Goal: Information Seeking & Learning: Learn about a topic

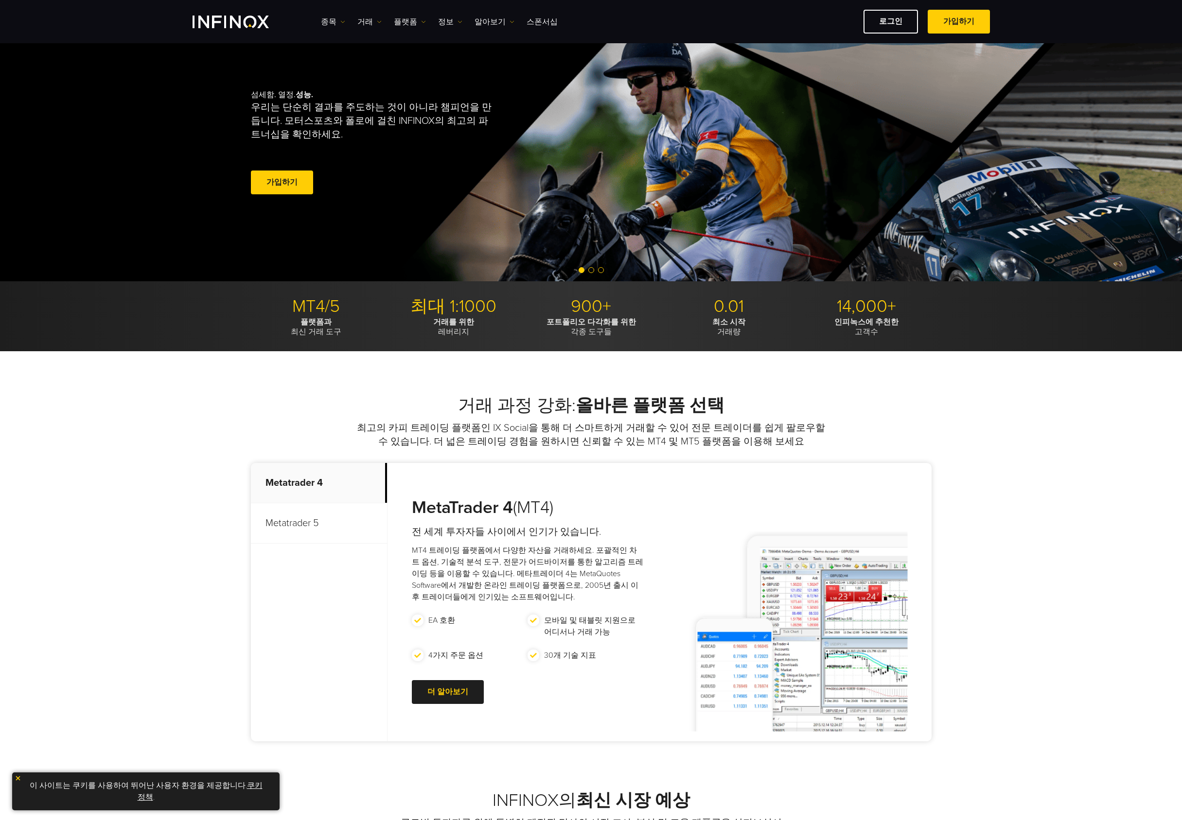
scroll to position [194, 0]
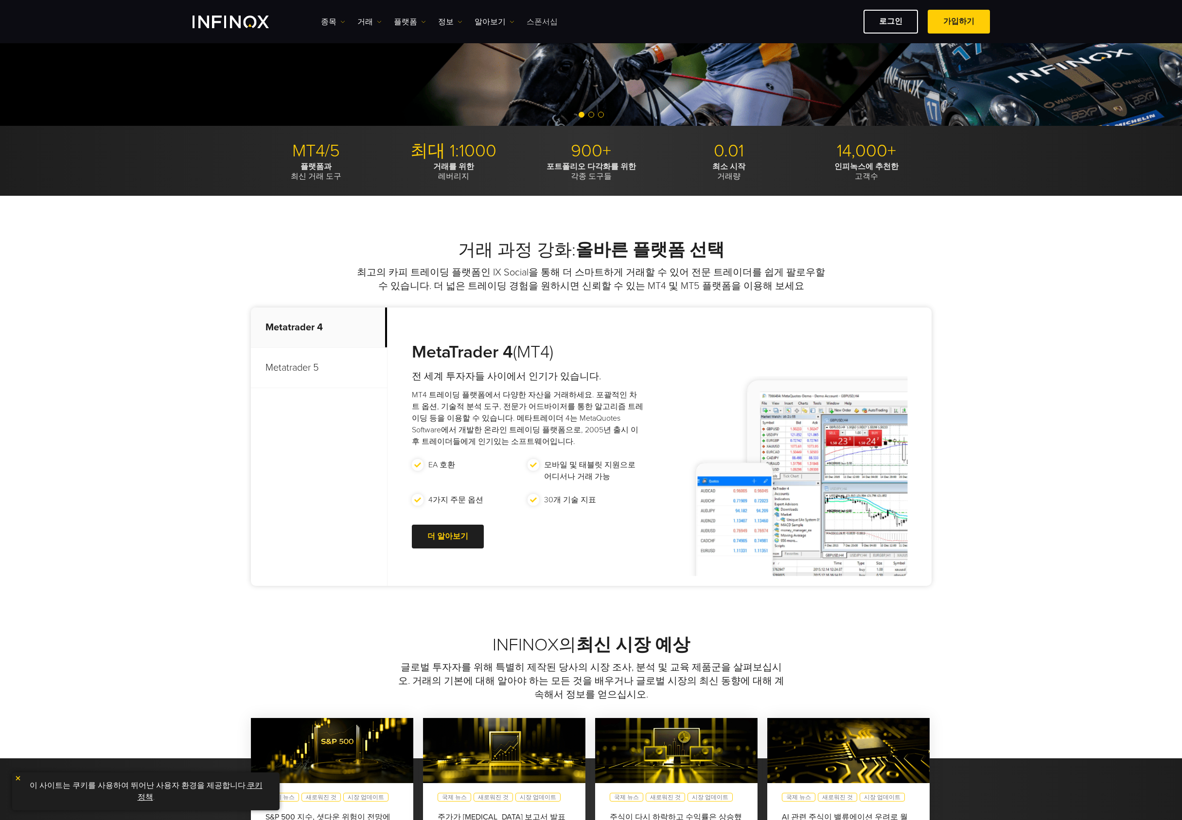
click at [540, 26] on link "스폰서십" at bounding box center [541, 22] width 31 height 12
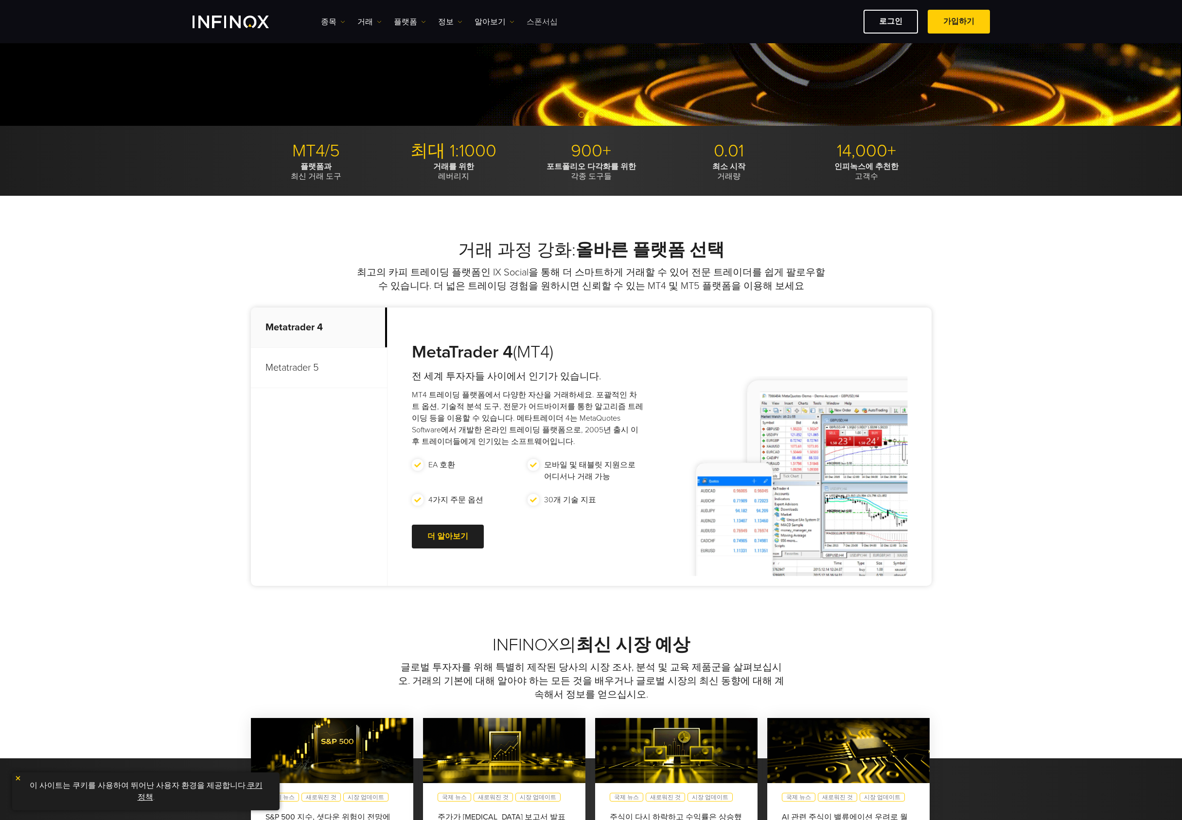
scroll to position [0, 0]
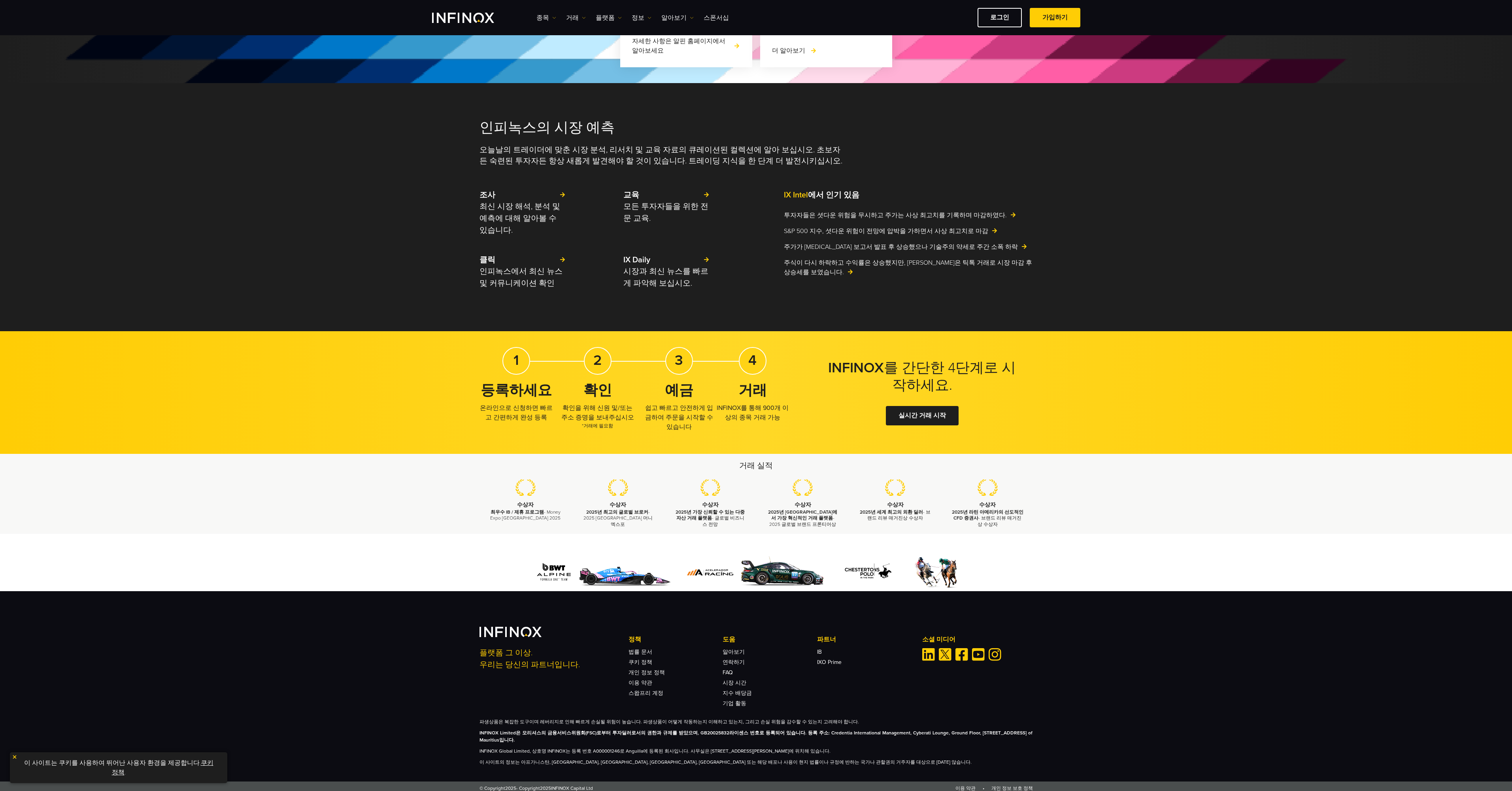
scroll to position [850, 0]
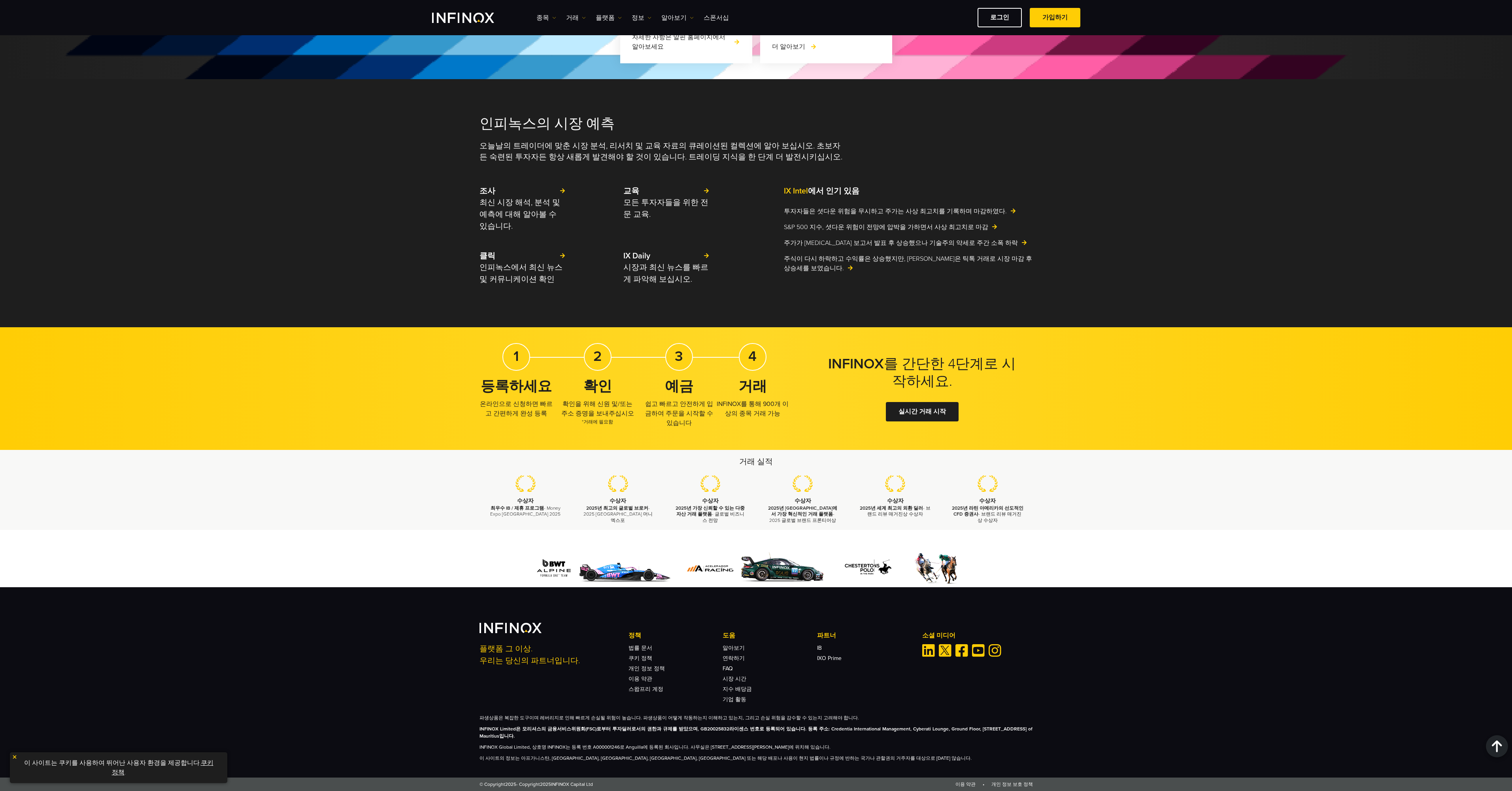
drag, startPoint x: 580, startPoint y: 414, endPoint x: 585, endPoint y: 414, distance: 5.0
click at [585, 414] on p "확인을 위해 신원 및/또는 주소 증명을 보내주십시오 *거래에 필요함" at bounding box center [598, 412] width 73 height 26
click at [608, 411] on p "확인을 위해 신원 및/또는 주소 증명을 보내주십시오 *거래에 필요함" at bounding box center [598, 412] width 73 height 26
drag, startPoint x: 581, startPoint y: 402, endPoint x: 597, endPoint y: 402, distance: 16.0
click at [597, 402] on p "확인을 위해 신원 및/또는 주소 증명을 보내주십시오 *거래에 필요함" at bounding box center [598, 412] width 73 height 26
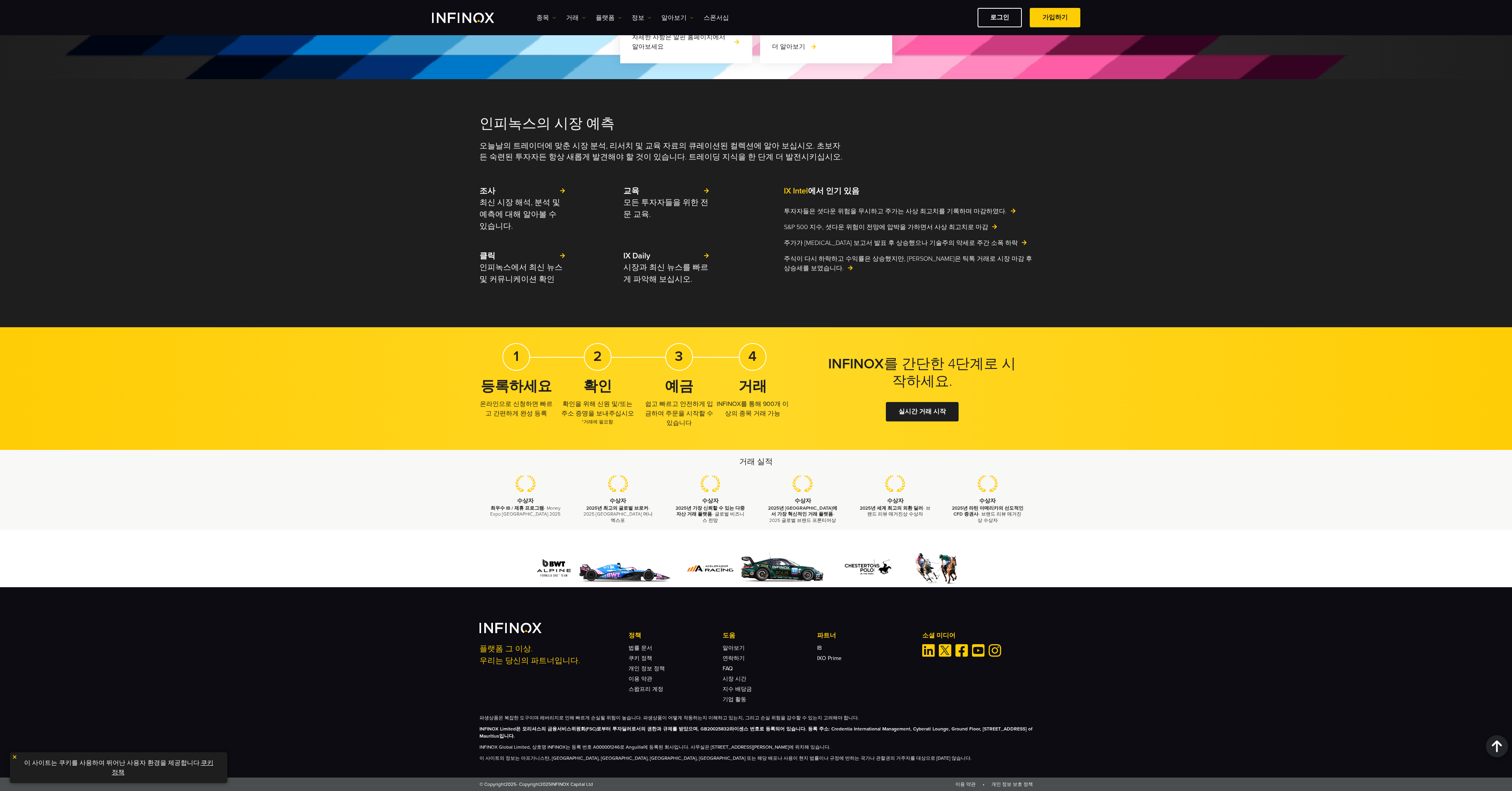
scroll to position [0, 0]
drag, startPoint x: 641, startPoint y: 404, endPoint x: 668, endPoint y: 404, distance: 27.0
click at [668, 404] on div "1 등록하세요 온라인으로 신청하면 빠르고 간편하게 완성 등록 2 확인 확인을 위해 신원 및/또는 주소 증명을 보내주십시오 *거래에 필요함 3 …" at bounding box center [634, 388] width 310 height 91
drag, startPoint x: 714, startPoint y: 404, endPoint x: 756, endPoint y: 405, distance: 42.0
click at [756, 405] on div "1 등록하세요 온라인으로 신청하면 빠르고 간편하게 완성 등록 2 확인 확인을 위해 신원 및/또는 주소 증명을 보내주십시오 *거래에 필요함 3 …" at bounding box center [634, 388] width 310 height 91
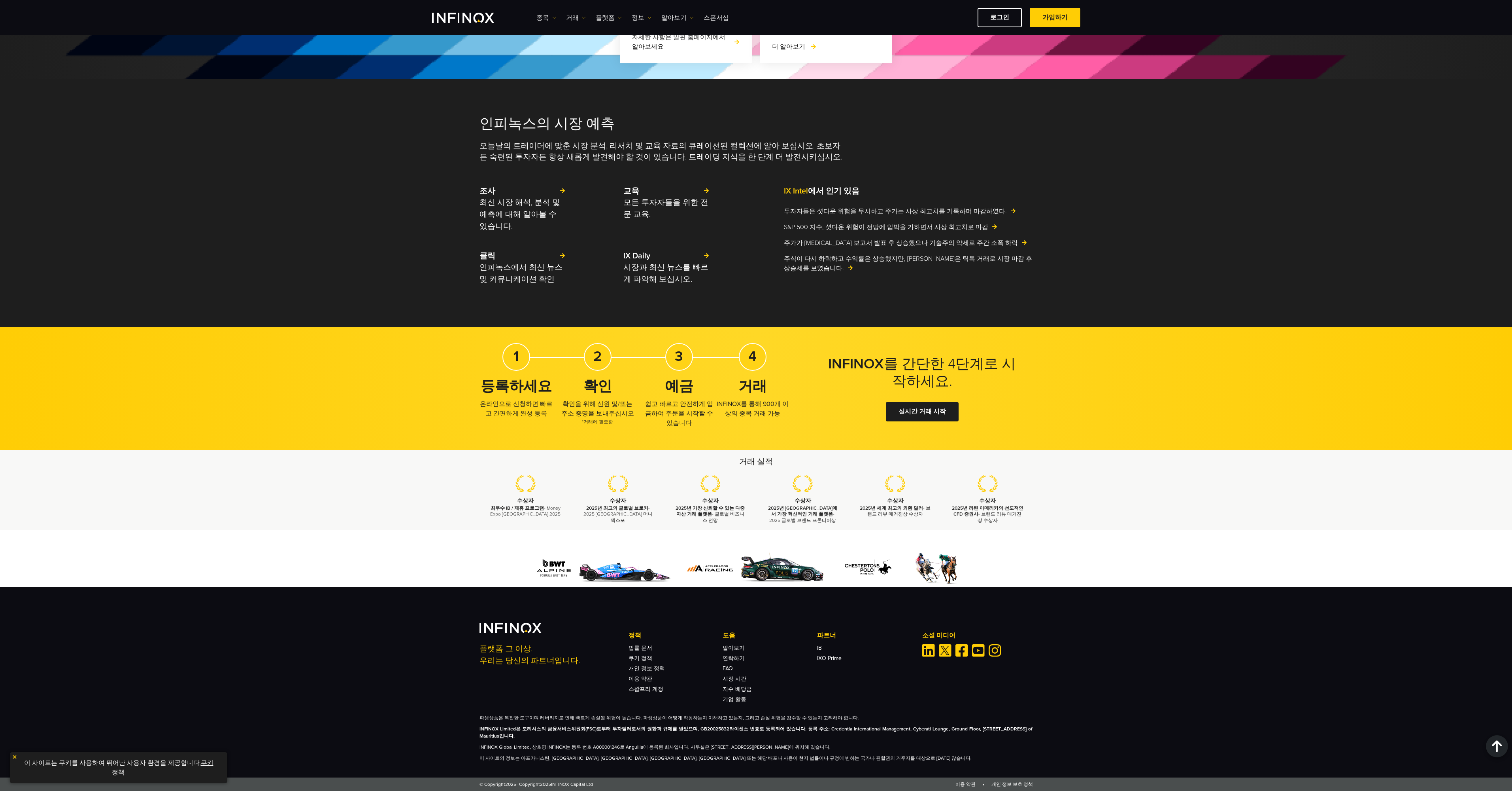
click at [757, 413] on p "INFINOX를 통해 900개 이상의 종목 거래 가능" at bounding box center [752, 408] width 73 height 19
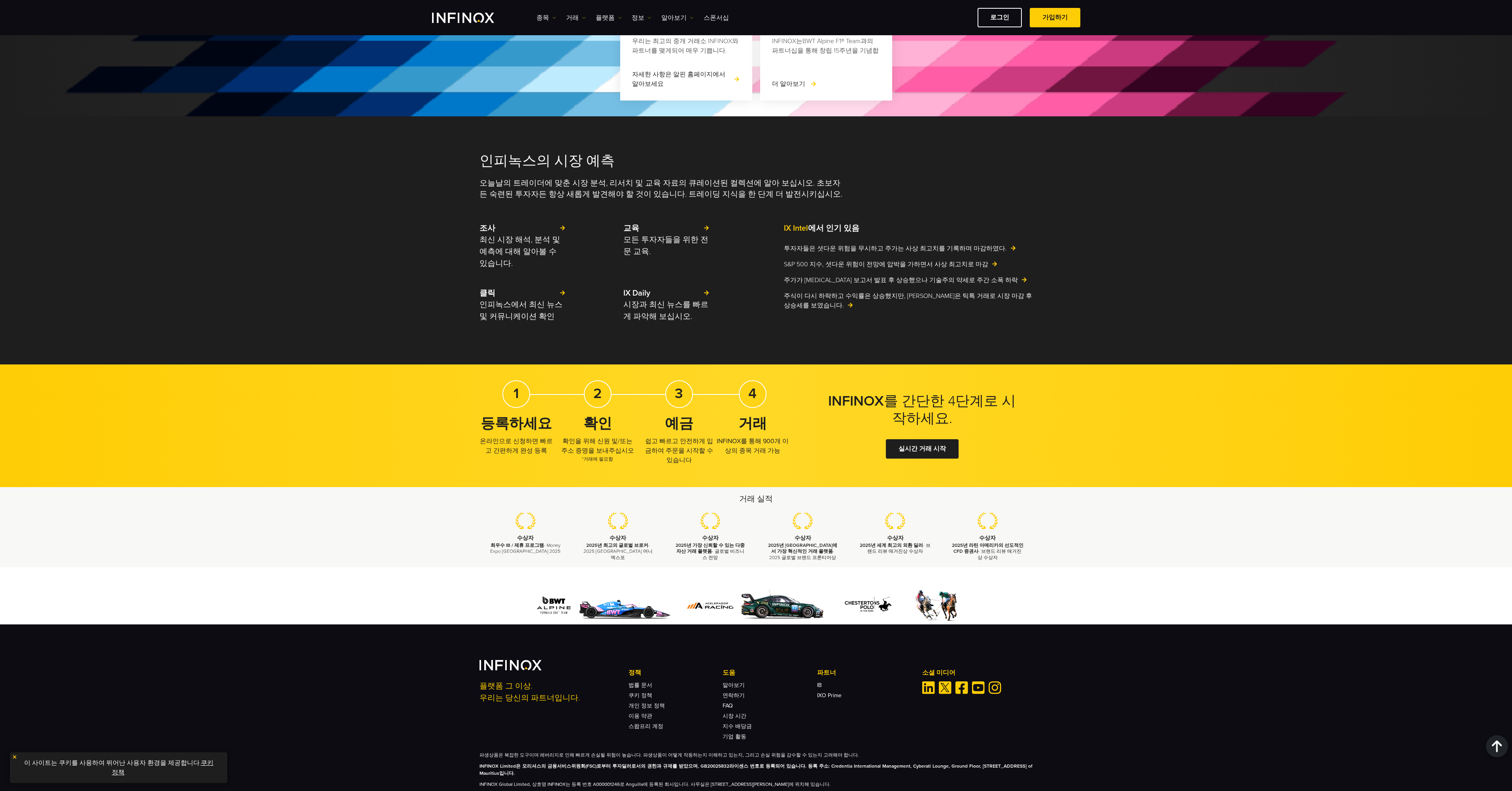
scroll to position [771, 0]
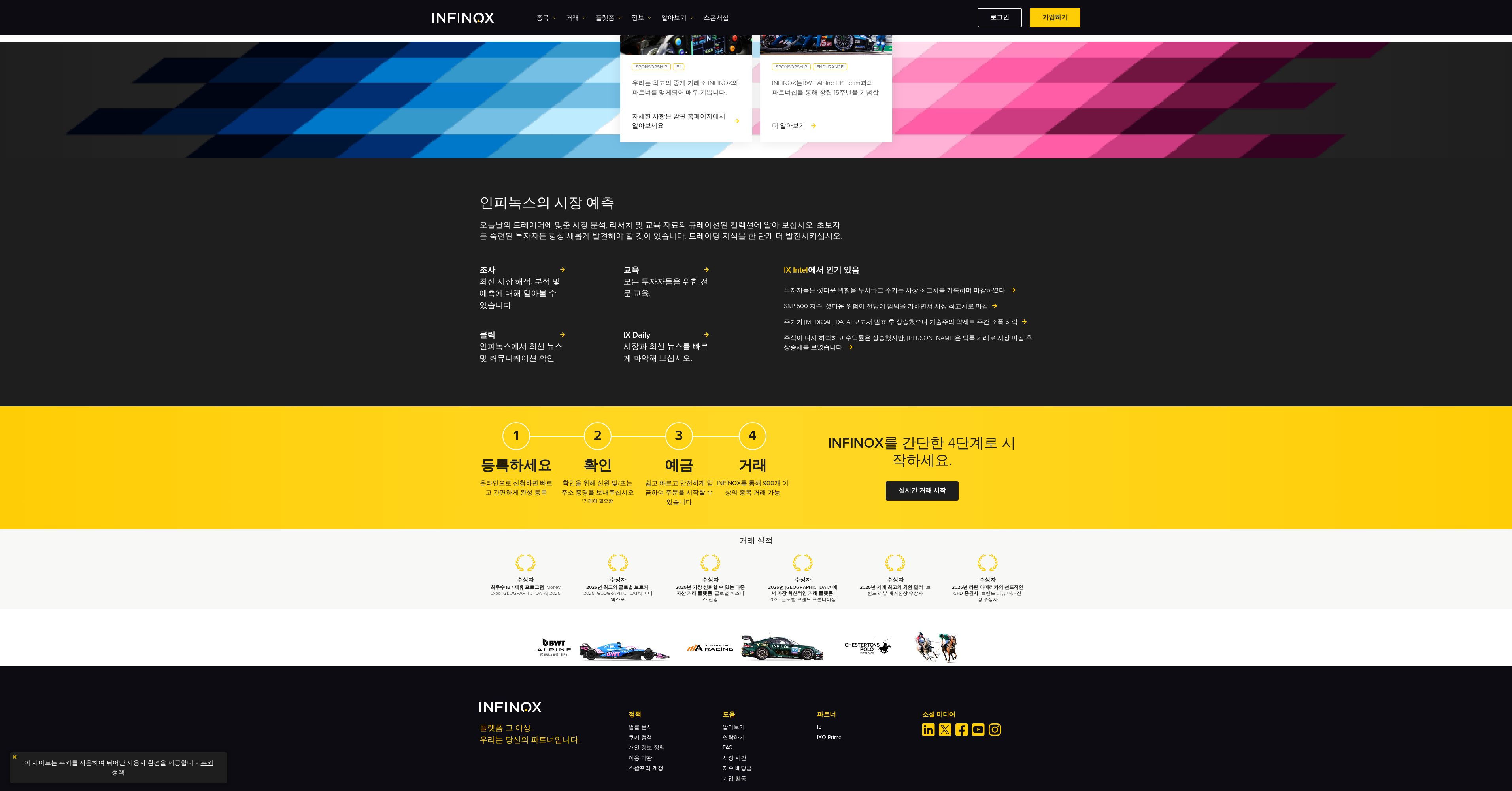
click at [616, 482] on p "확인을 위해 신원 및/또는 주소 증명을 보내주십시오 *거래에 필요함" at bounding box center [598, 492] width 73 height 26
drag, startPoint x: 564, startPoint y: 483, endPoint x: 598, endPoint y: 482, distance: 34.0
click at [598, 482] on p "확인을 위해 신원 및/또는 주소 증명을 보내주십시오 *거래에 필요함" at bounding box center [598, 492] width 73 height 26
drag, startPoint x: 609, startPoint y: 482, endPoint x: 610, endPoint y: 487, distance: 5.1
click at [610, 487] on p "확인을 위해 신원 및/또는 주소 증명을 보내주십시오 *거래에 필요함" at bounding box center [598, 492] width 73 height 26
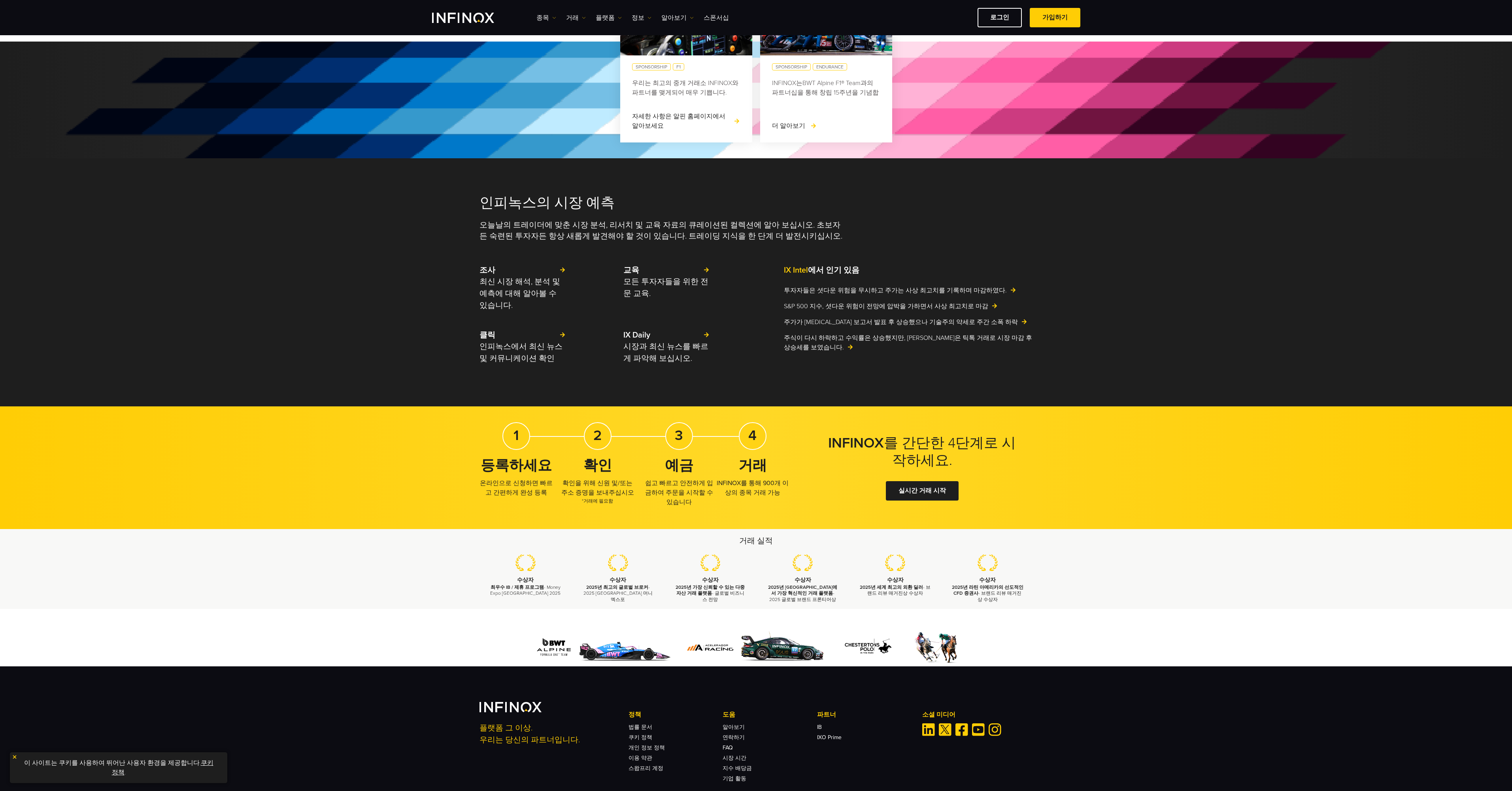
click at [611, 492] on p "확인을 위해 신원 및/또는 주소 증명을 보내주십시오 *거래에 필요함" at bounding box center [598, 492] width 73 height 26
drag, startPoint x: 612, startPoint y: 501, endPoint x: 577, endPoint y: 501, distance: 35.0
click at [577, 501] on span "*거래에 필요함" at bounding box center [598, 500] width 73 height 7
drag, startPoint x: 643, startPoint y: 481, endPoint x: 703, endPoint y: 500, distance: 62.9
click at [703, 500] on p "쉽고 빠르고 안전하게 입금하여 주문을 시작할 수 있습니다" at bounding box center [679, 492] width 73 height 28
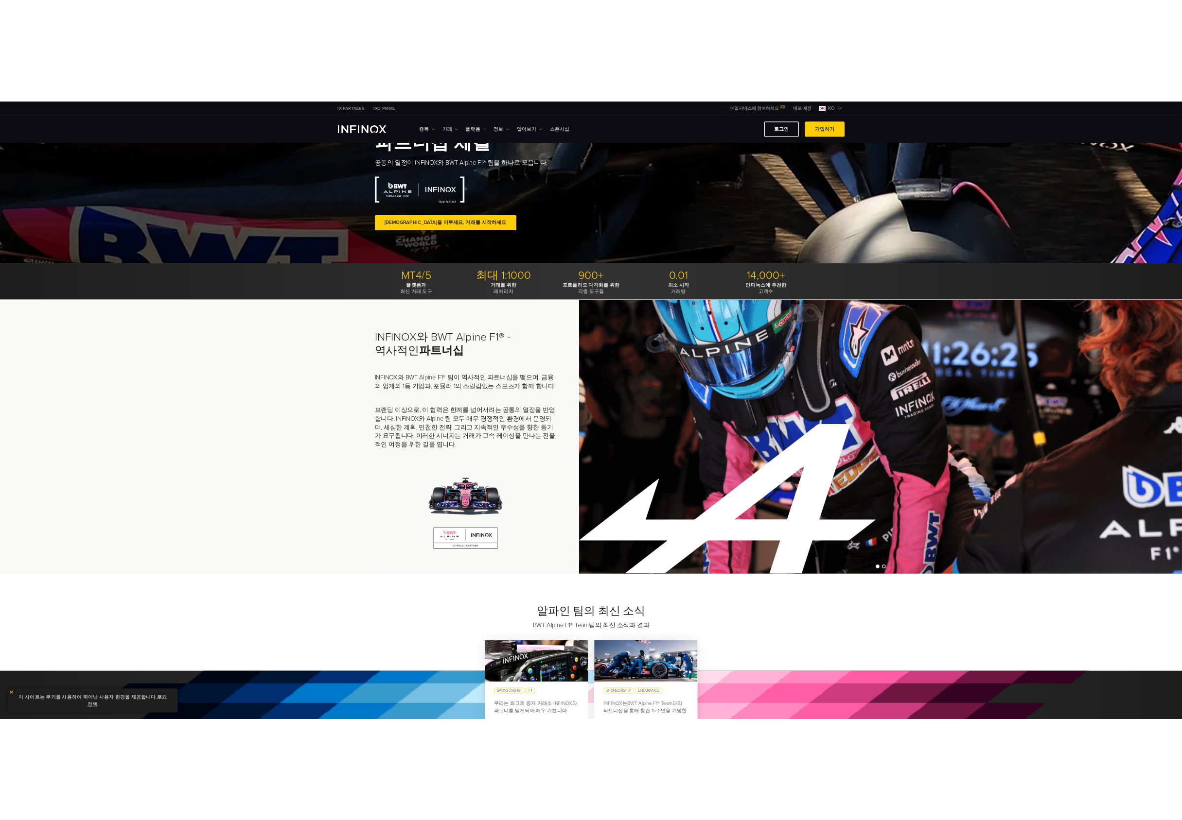
scroll to position [0, 0]
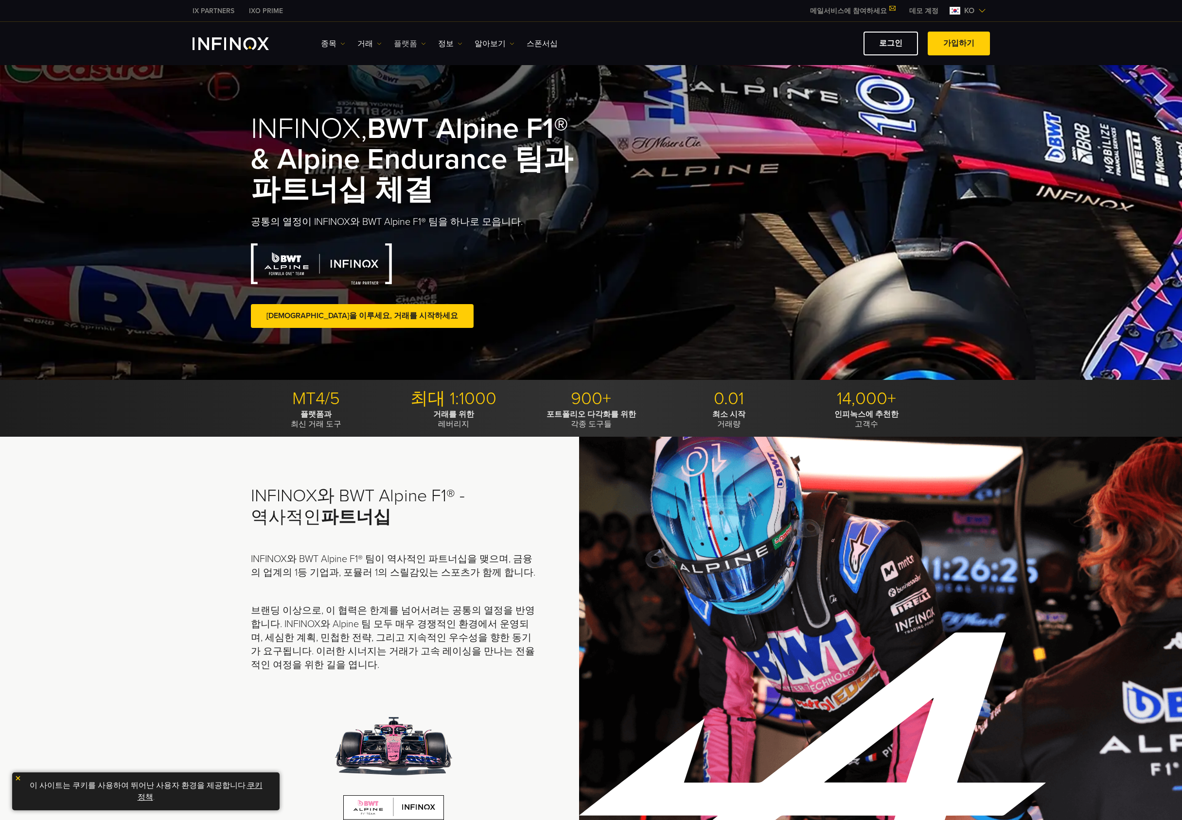
click at [402, 46] on link "플랫폼" at bounding box center [410, 44] width 32 height 12
click at [417, 116] on link "INFINOX 플랫폼" at bounding box center [431, 116] width 74 height 21
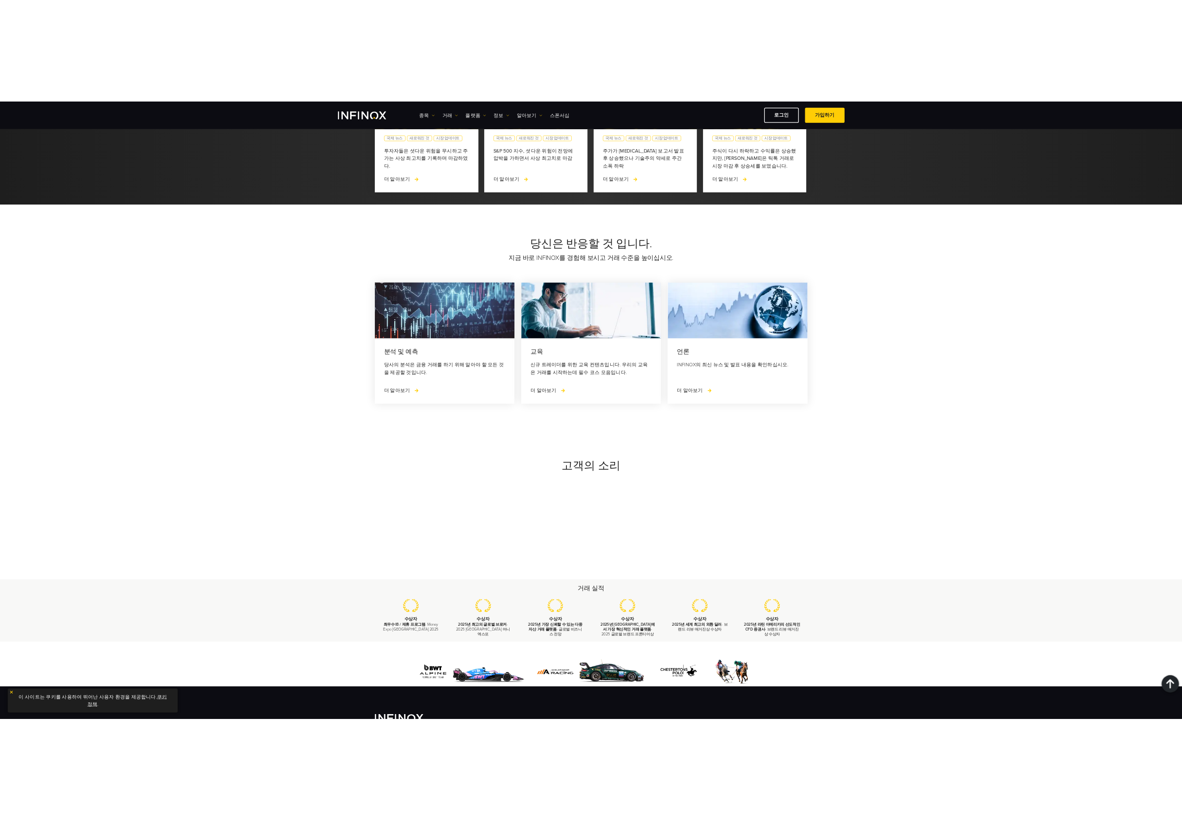
scroll to position [2503, 0]
